Goal: Answer question/provide support

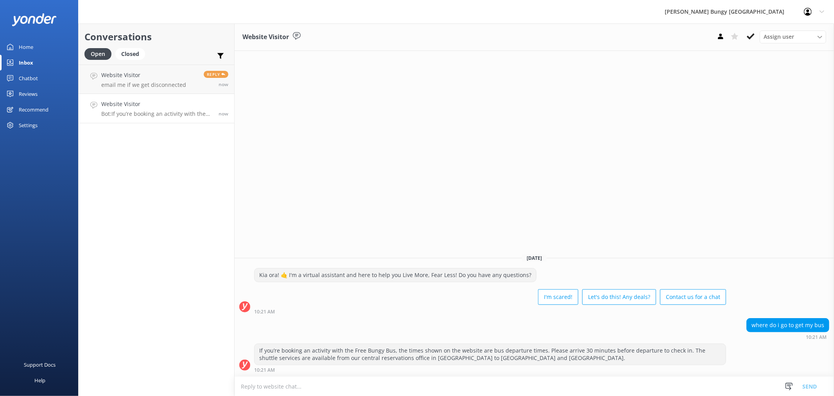
click at [185, 113] on p "Bot: If you’re booking an activity with the Free Bungy Bus, the times shown on …" at bounding box center [156, 113] width 111 height 7
click at [196, 79] on link "Website Visitor email me if we get disconnected Reply now" at bounding box center [157, 79] width 156 height 29
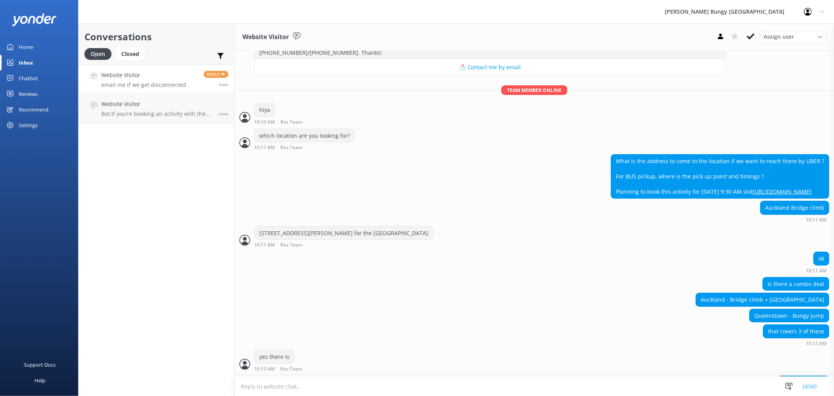
scroll to position [234, 0]
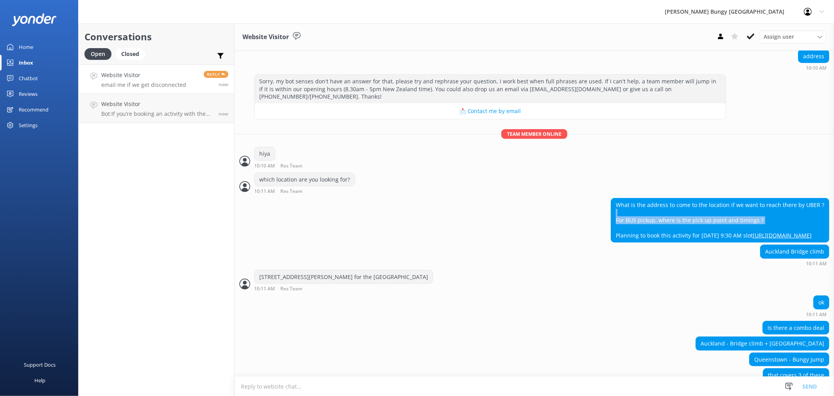
drag, startPoint x: 643, startPoint y: 204, endPoint x: 680, endPoint y: 217, distance: 39.3
click at [680, 217] on div "What is the address to come to the location if we want to reach there by UBER ?…" at bounding box center [720, 220] width 218 height 44
click at [711, 199] on div "What is the address to come to the location if we want to reach there by UBER ?…" at bounding box center [720, 220] width 218 height 44
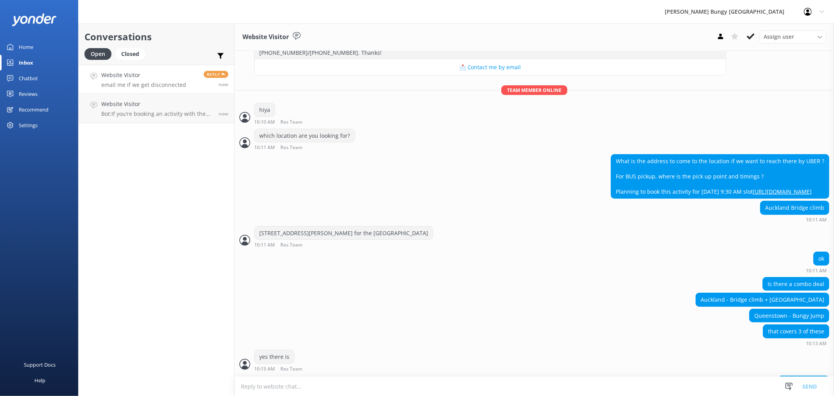
drag, startPoint x: 765, startPoint y: 260, endPoint x: 762, endPoint y: 266, distance: 7.2
click at [767, 266] on div "ok 10:11 AM" at bounding box center [535, 263] width 600 height 22
drag, startPoint x: 763, startPoint y: 286, endPoint x: 764, endPoint y: 296, distance: 10.2
click at [774, 291] on div "Is there a combo deal" at bounding box center [796, 283] width 66 height 13
click at [756, 293] on div "Is there a combo deal" at bounding box center [535, 285] width 600 height 16
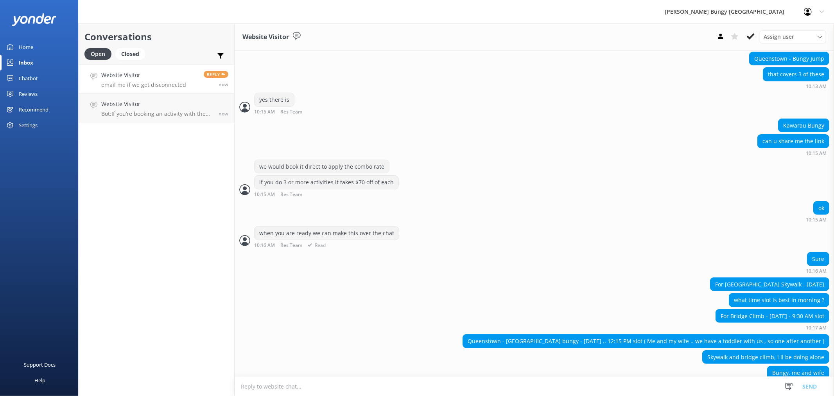
scroll to position [538, 0]
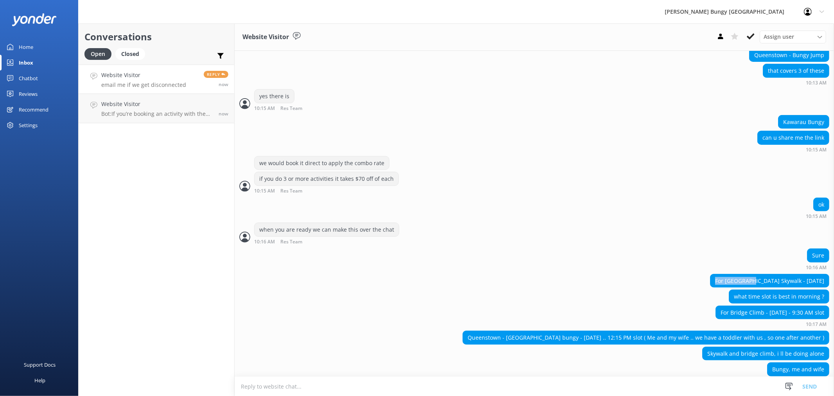
drag, startPoint x: 716, startPoint y: 283, endPoint x: 756, endPoint y: 298, distance: 42.4
click at [758, 290] on div "For [GEOGRAPHIC_DATA] Skywalk - [DATE]" at bounding box center [535, 282] width 600 height 16
click at [754, 298] on div "what time slot is best in morning ?" at bounding box center [780, 296] width 100 height 13
drag, startPoint x: 737, startPoint y: 303, endPoint x: 769, endPoint y: 307, distance: 32.8
click at [769, 305] on div "what time slot is best in morning ?" at bounding box center [535, 297] width 600 height 16
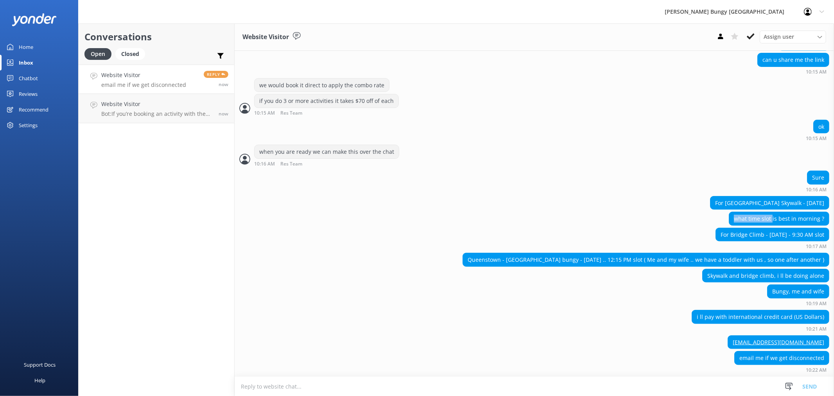
scroll to position [625, 0]
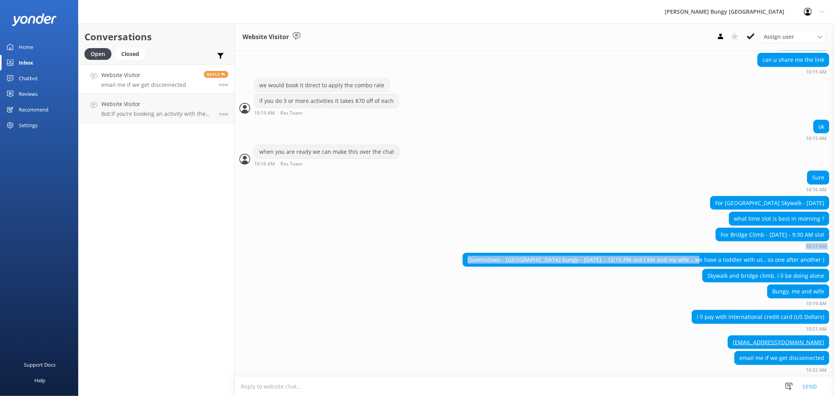
drag, startPoint x: 557, startPoint y: 252, endPoint x: 703, endPoint y: 264, distance: 146.8
click at [703, 253] on div "Queenstown - [GEOGRAPHIC_DATA] bungy - [DATE] .. 12:15 PM slot ( Me and my wife…" at bounding box center [646, 259] width 366 height 13
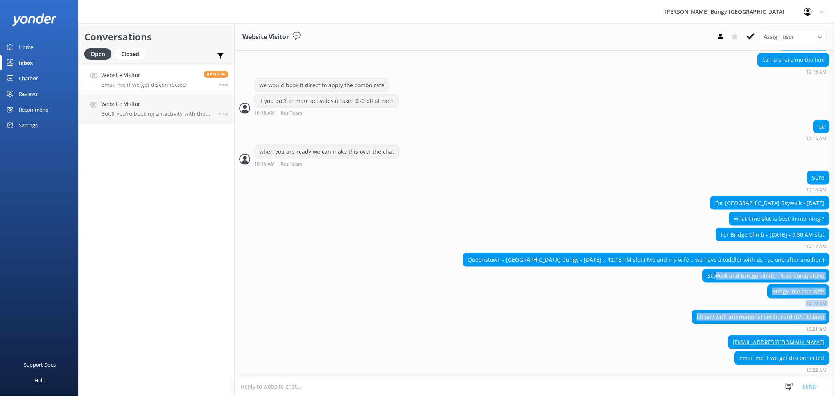
drag, startPoint x: 716, startPoint y: 280, endPoint x: 732, endPoint y: 328, distance: 50.5
click at [710, 311] on div "i ll pay with international credit card (US Dollars)" at bounding box center [760, 316] width 137 height 13
drag, startPoint x: 679, startPoint y: 292, endPoint x: 733, endPoint y: 330, distance: 66.4
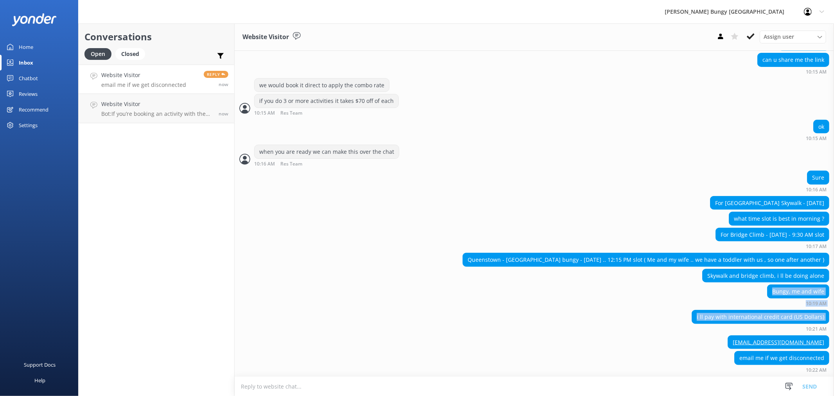
click at [720, 321] on div "i ll pay with international credit card (US Dollars)" at bounding box center [760, 316] width 137 height 13
drag, startPoint x: 707, startPoint y: 319, endPoint x: 797, endPoint y: 317, distance: 90.0
click at [797, 317] on div "i ll pay with international credit card (US Dollars)" at bounding box center [760, 316] width 137 height 13
click at [782, 292] on div "Bungy, me and wife" at bounding box center [798, 291] width 61 height 13
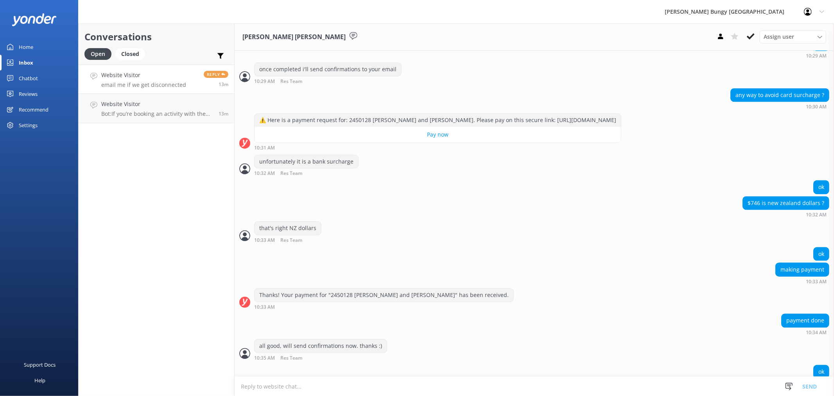
scroll to position [1406, 0]
